Goal: Book appointment/travel/reservation

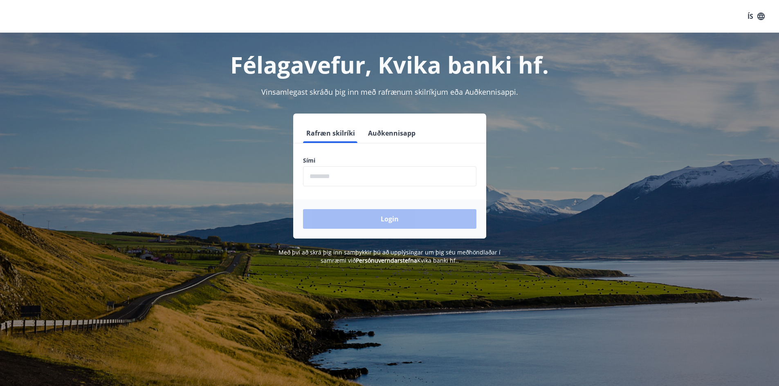
click at [413, 167] on input "phone" at bounding box center [389, 176] width 173 height 20
type input "********"
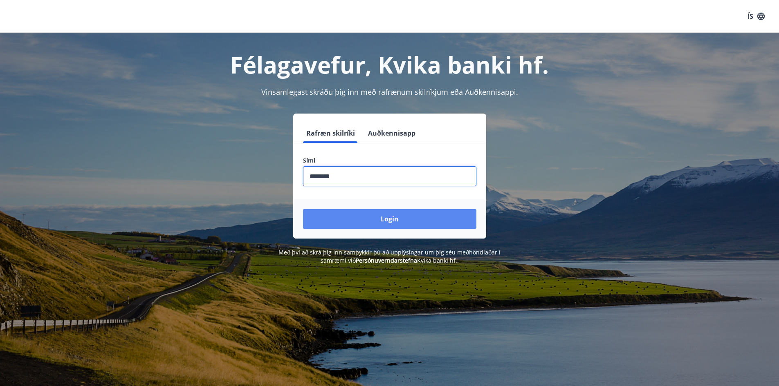
click at [376, 213] on button "Login" at bounding box center [389, 219] width 173 height 20
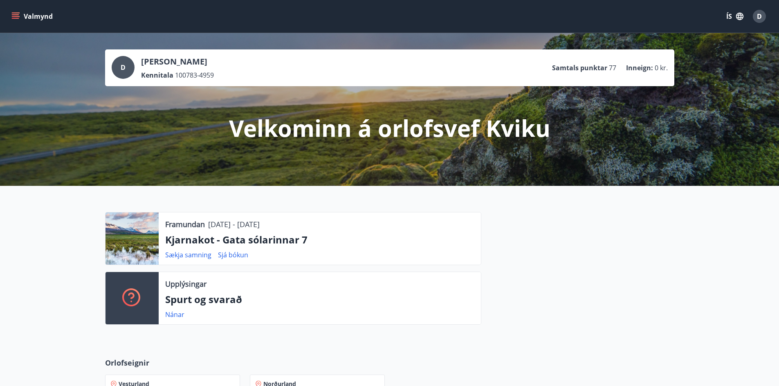
scroll to position [270, 0]
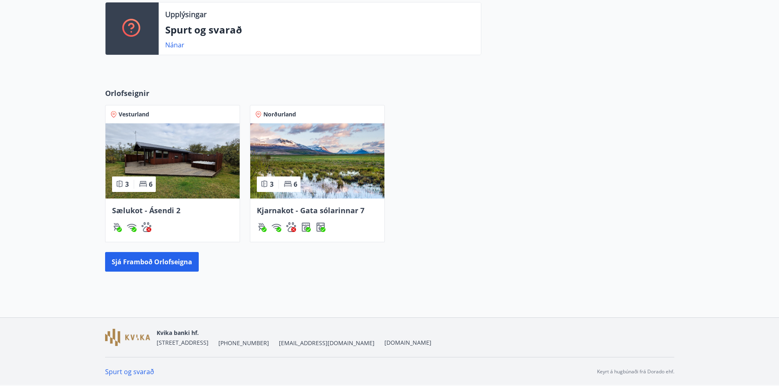
click at [322, 155] on img at bounding box center [317, 160] width 134 height 75
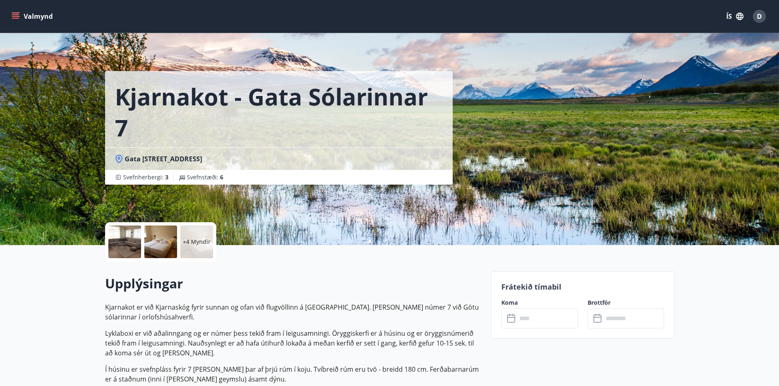
click at [128, 240] on div at bounding box center [124, 242] width 33 height 33
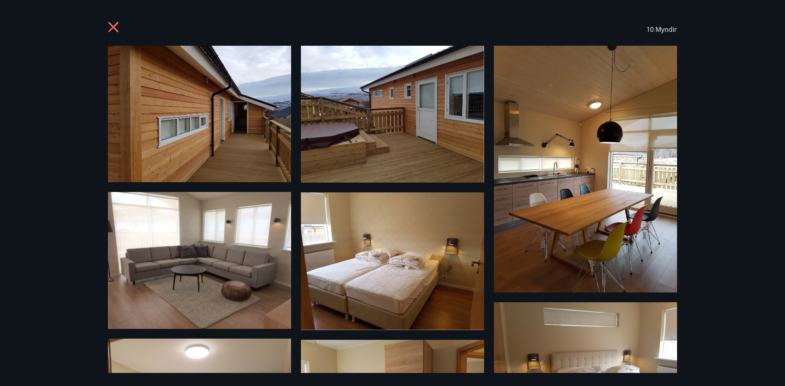
click at [209, 115] on img at bounding box center [199, 114] width 183 height 137
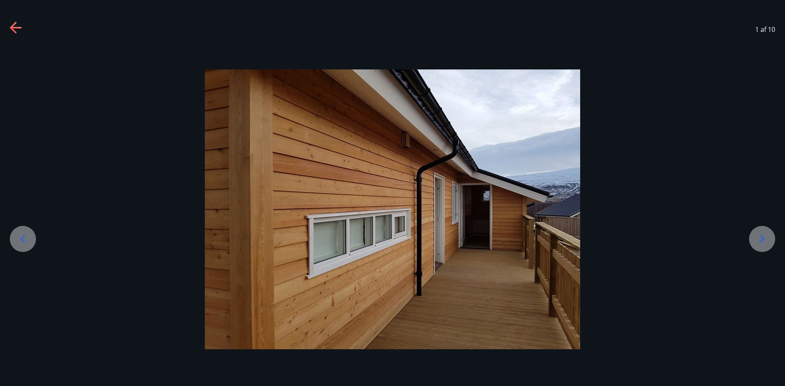
click at [764, 239] on icon at bounding box center [761, 239] width 13 height 13
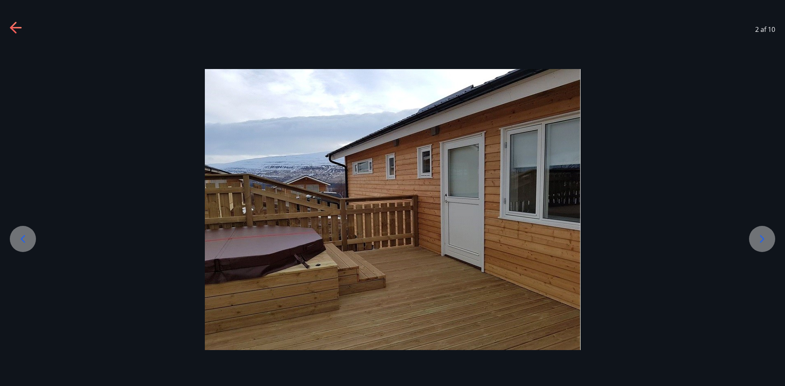
click at [764, 239] on icon at bounding box center [761, 239] width 13 height 13
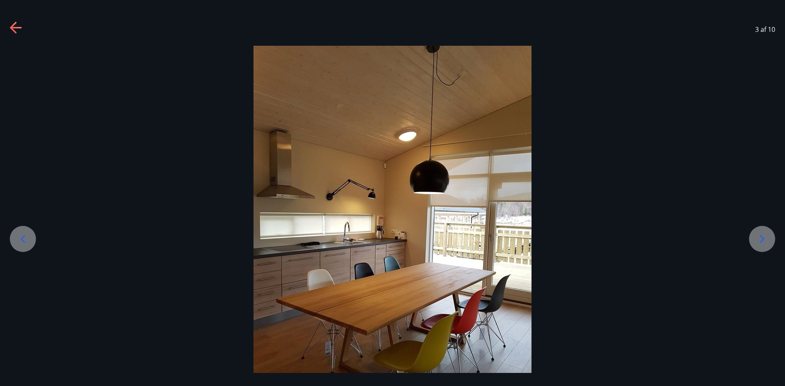
click at [764, 239] on icon at bounding box center [761, 239] width 13 height 13
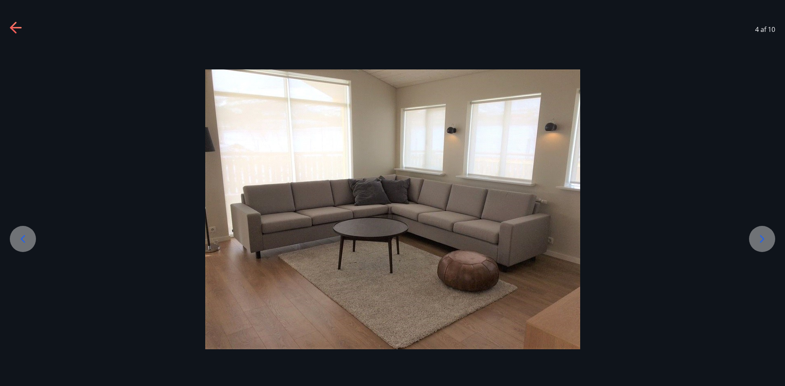
click at [764, 239] on icon at bounding box center [761, 239] width 13 height 13
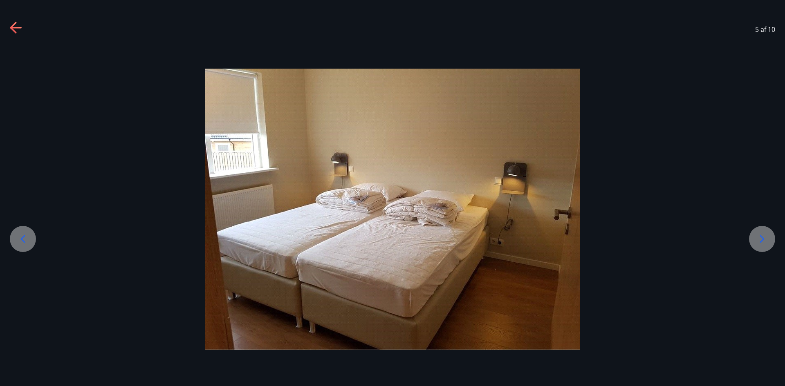
click at [764, 239] on icon at bounding box center [761, 239] width 13 height 13
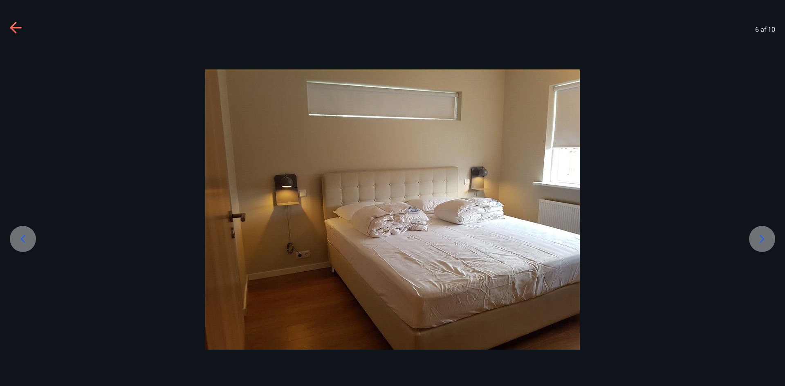
click at [764, 239] on icon at bounding box center [761, 239] width 13 height 13
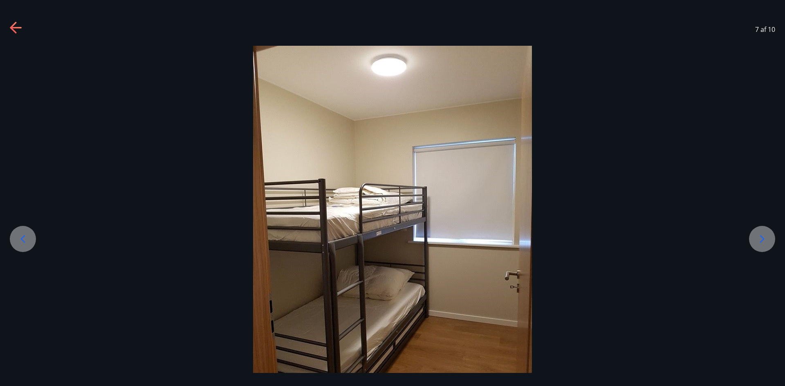
click at [764, 239] on icon at bounding box center [761, 239] width 13 height 13
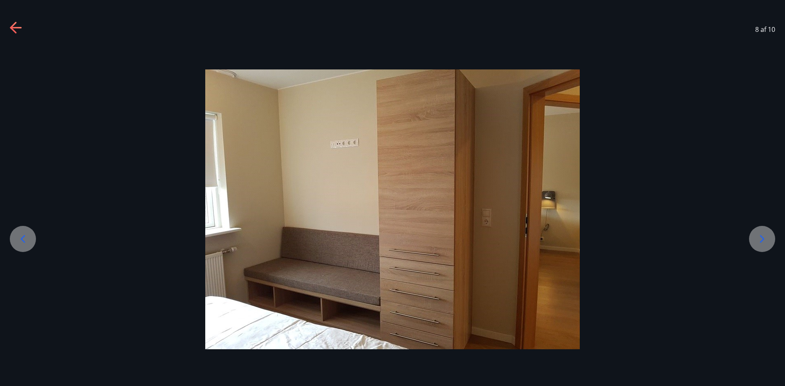
click at [764, 239] on icon at bounding box center [761, 239] width 13 height 13
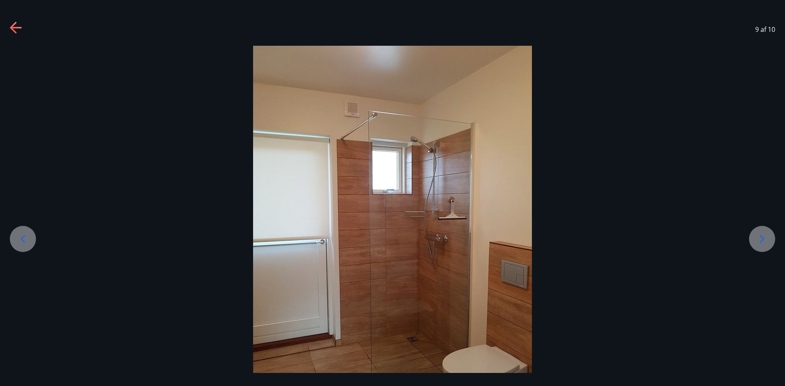
click at [764, 239] on icon at bounding box center [761, 239] width 13 height 13
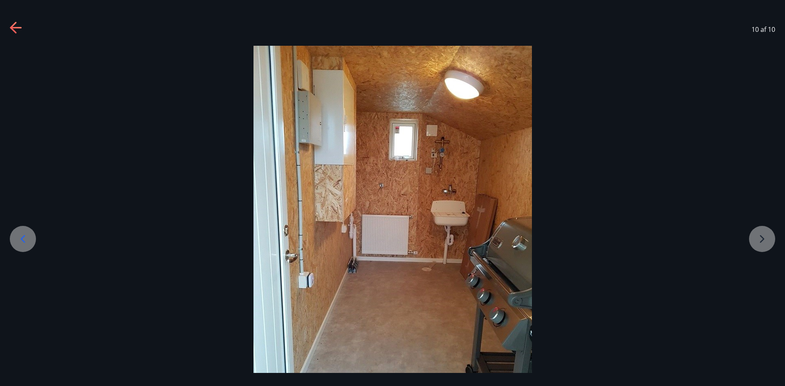
click at [764, 239] on div at bounding box center [392, 233] width 785 height 375
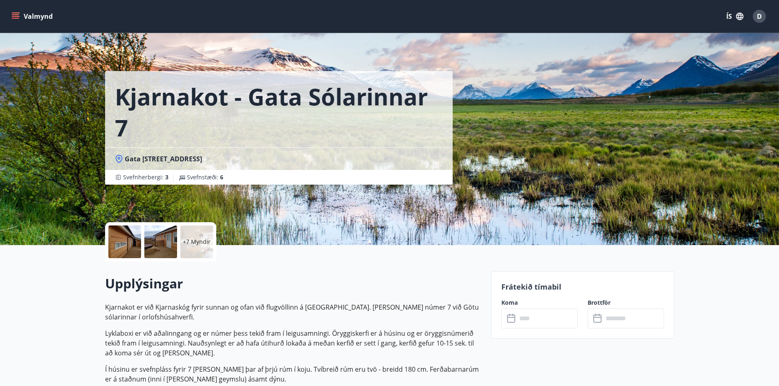
click at [134, 246] on div at bounding box center [124, 242] width 33 height 33
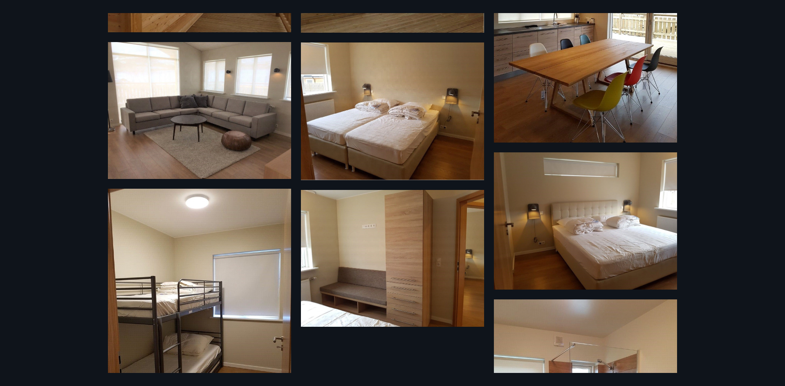
scroll to position [300, 0]
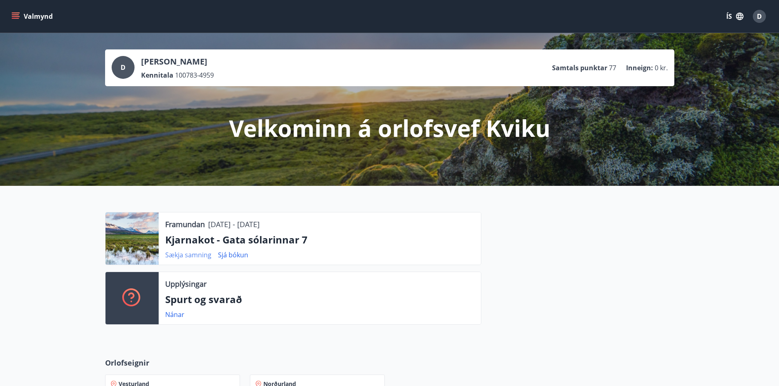
click at [196, 258] on link "Sækja samning" at bounding box center [188, 255] width 46 height 9
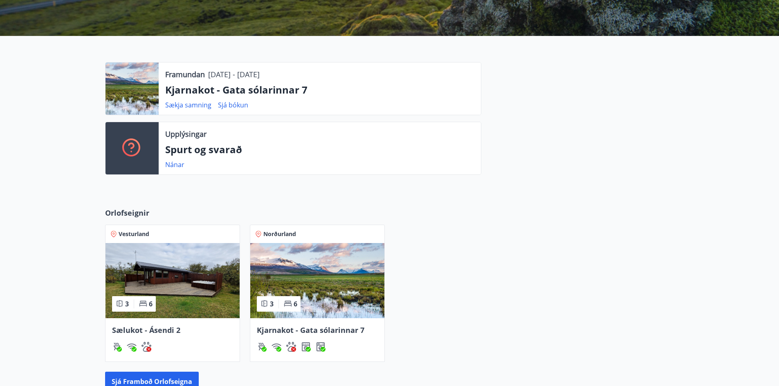
scroll to position [270, 0]
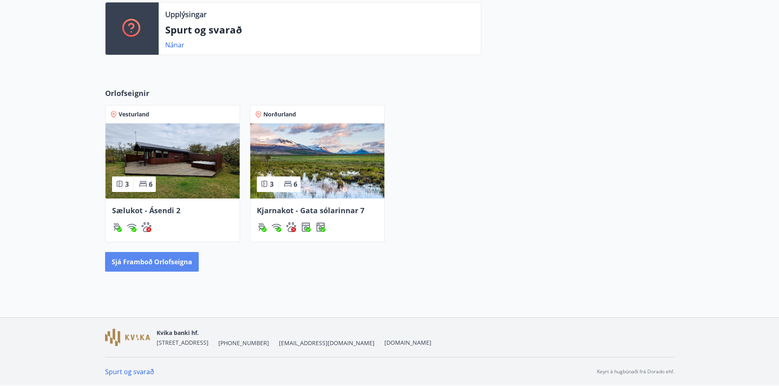
click at [180, 265] on button "Sjá framboð orlofseigna" at bounding box center [152, 262] width 94 height 20
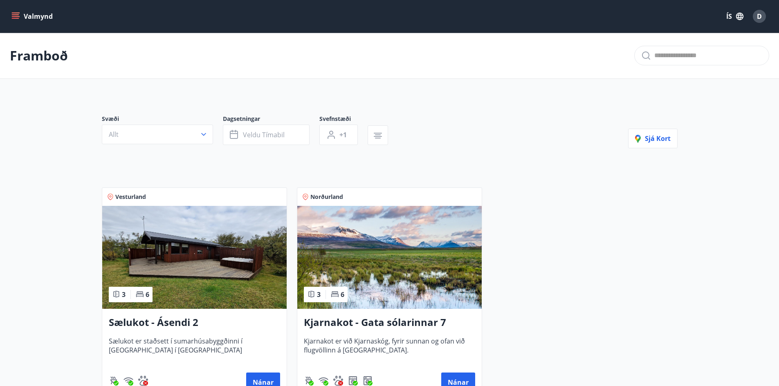
click at [387, 238] on img at bounding box center [389, 257] width 184 height 103
